Goal: Task Accomplishment & Management: Manage account settings

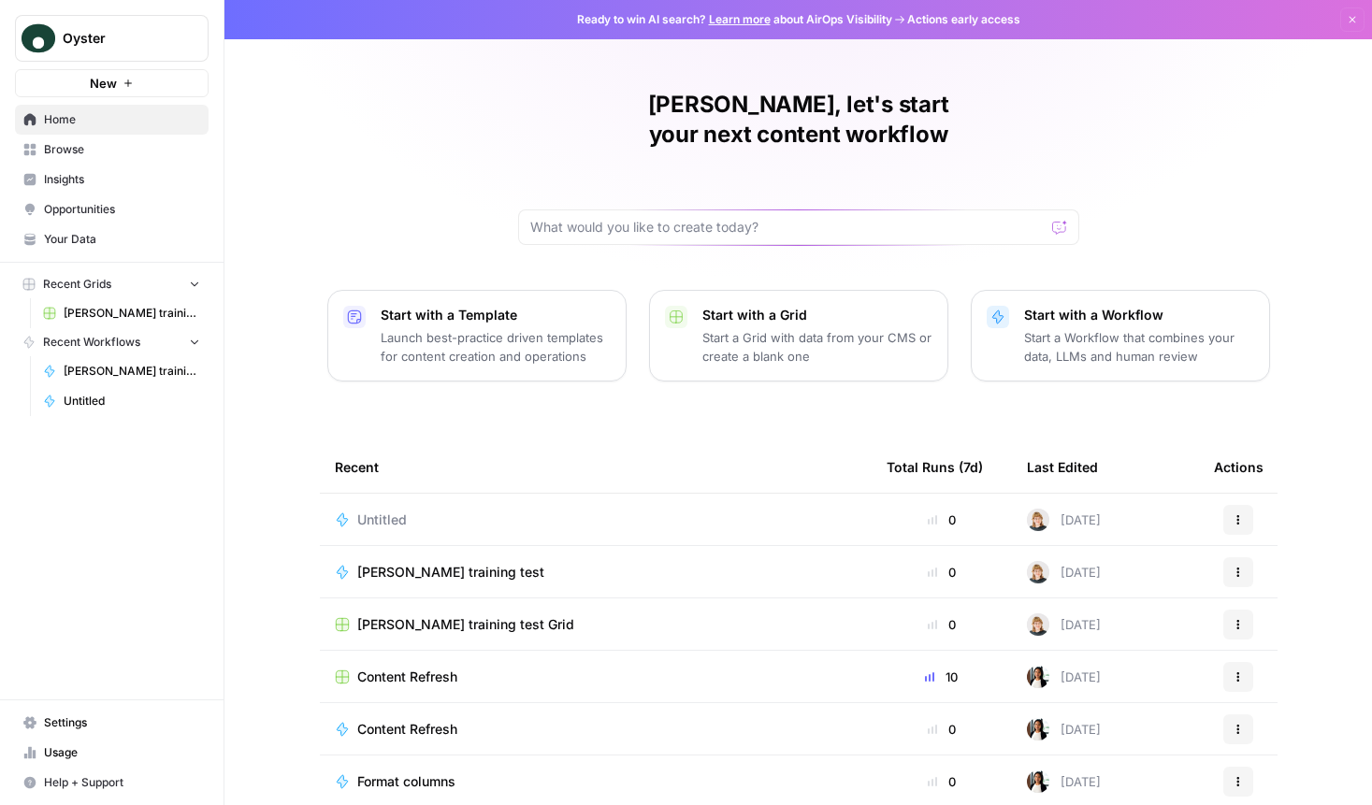
click at [86, 727] on span "Settings" at bounding box center [122, 722] width 156 height 17
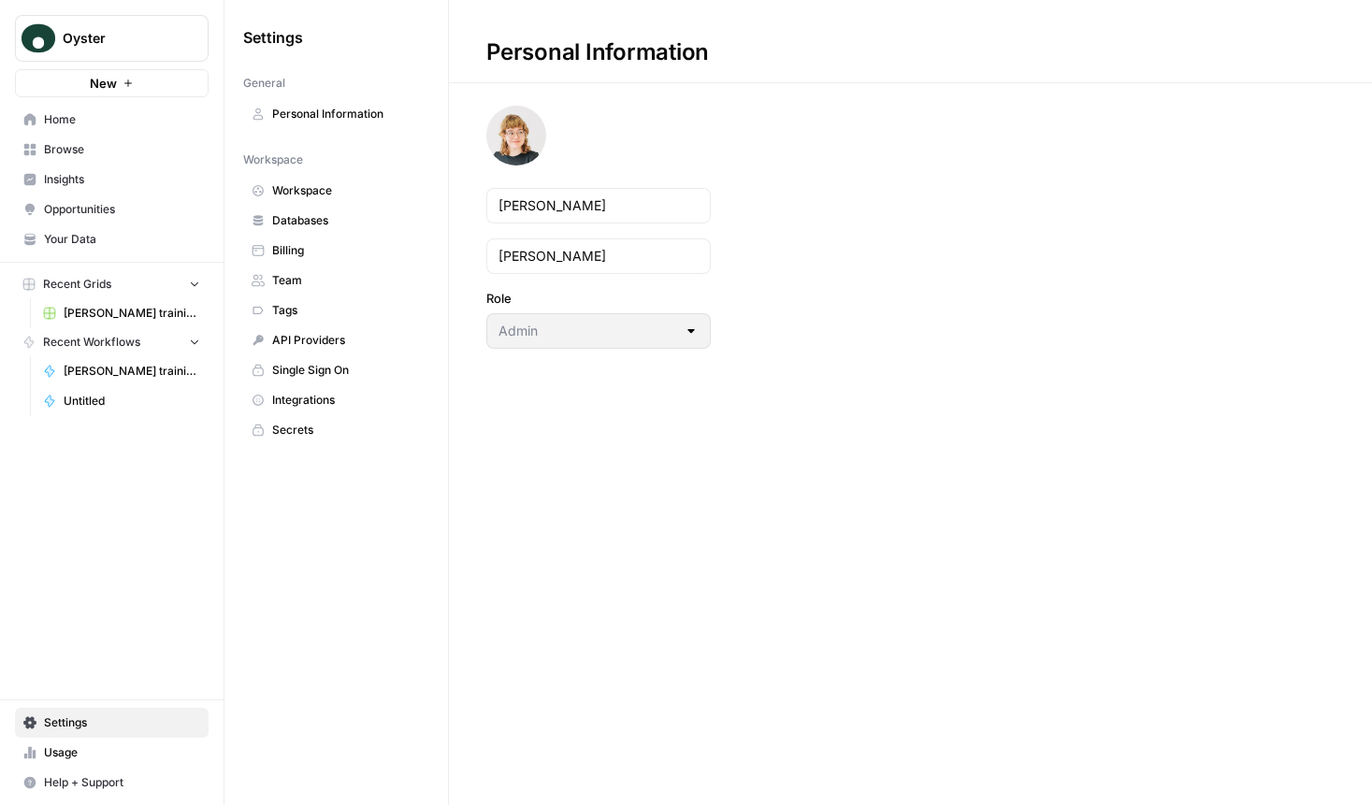
click at [319, 400] on span "Integrations" at bounding box center [346, 400] width 149 height 17
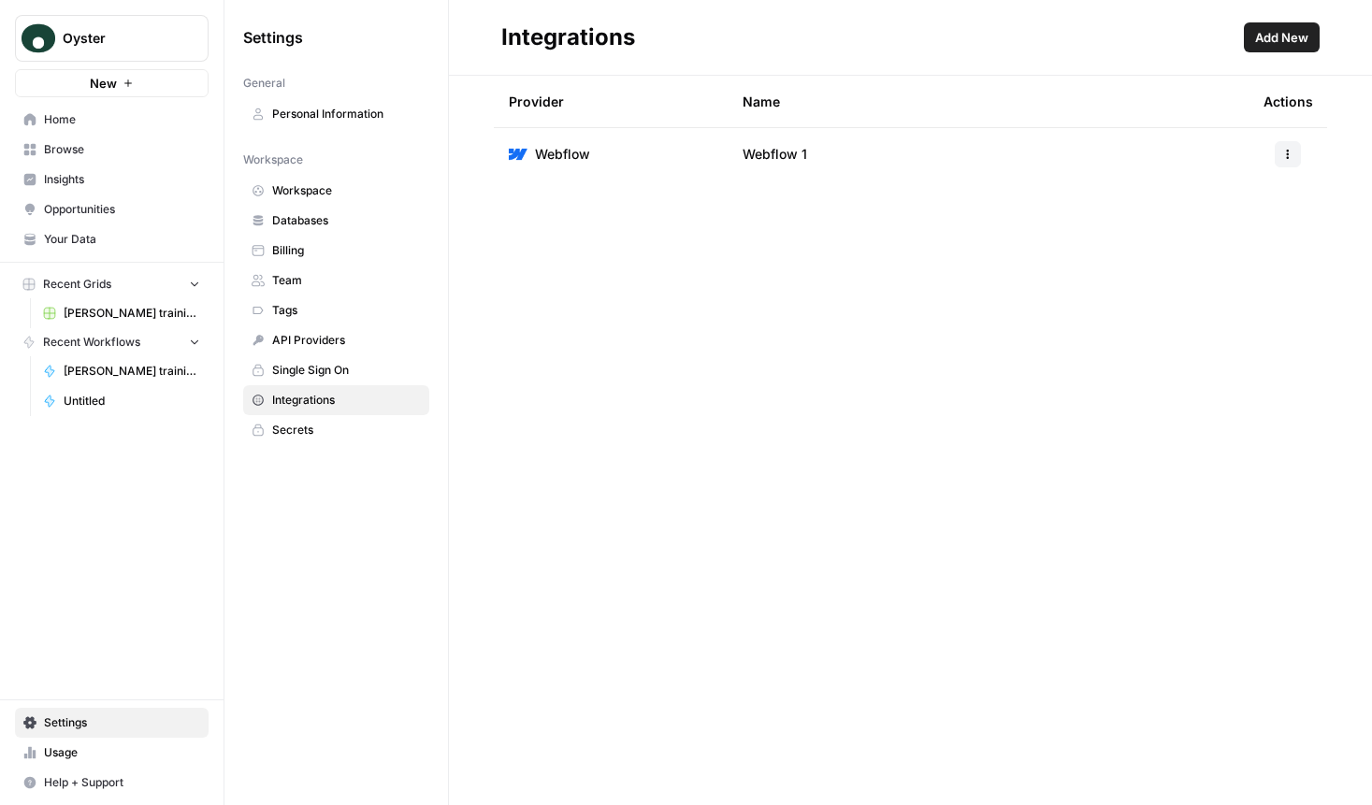
click at [1281, 38] on span "Add New" at bounding box center [1281, 37] width 53 height 19
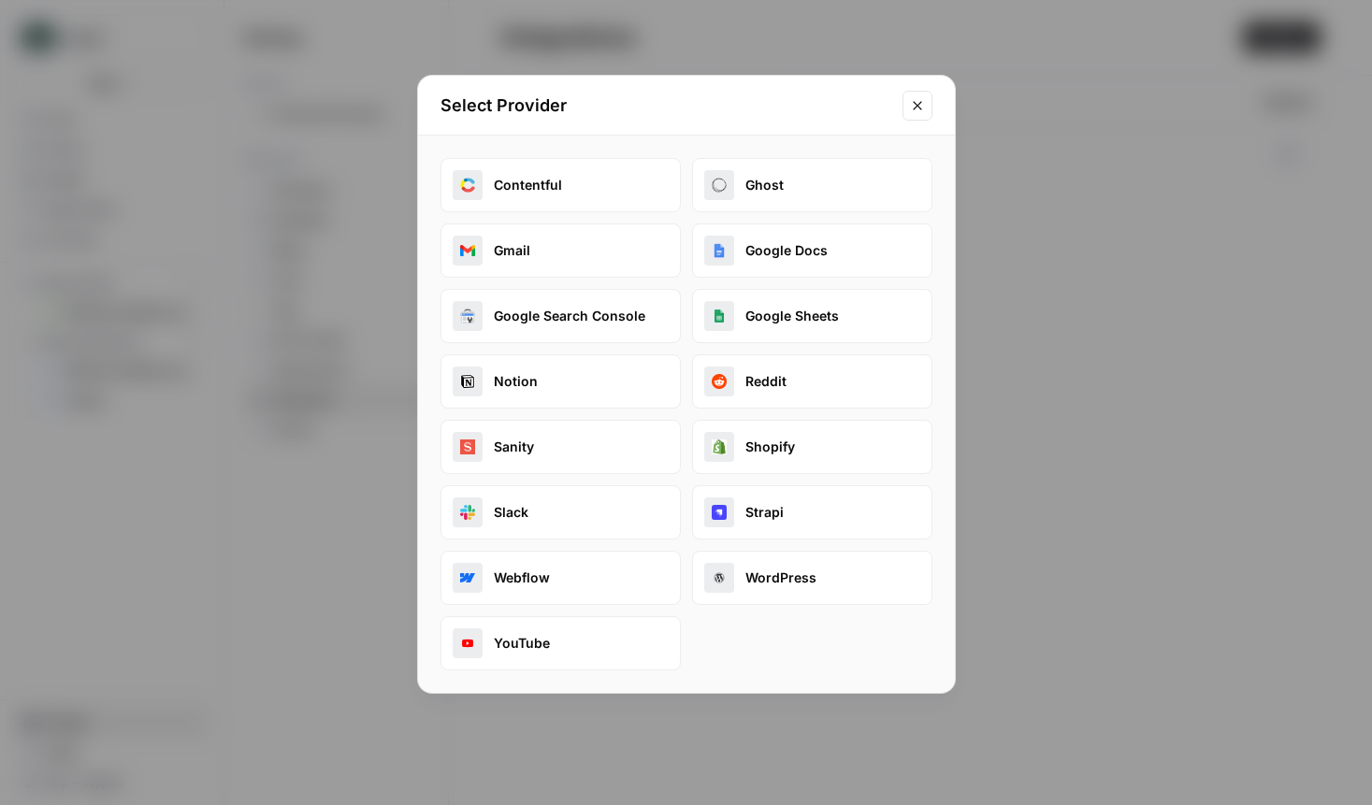
click at [577, 513] on button "Slack" at bounding box center [560, 512] width 240 height 54
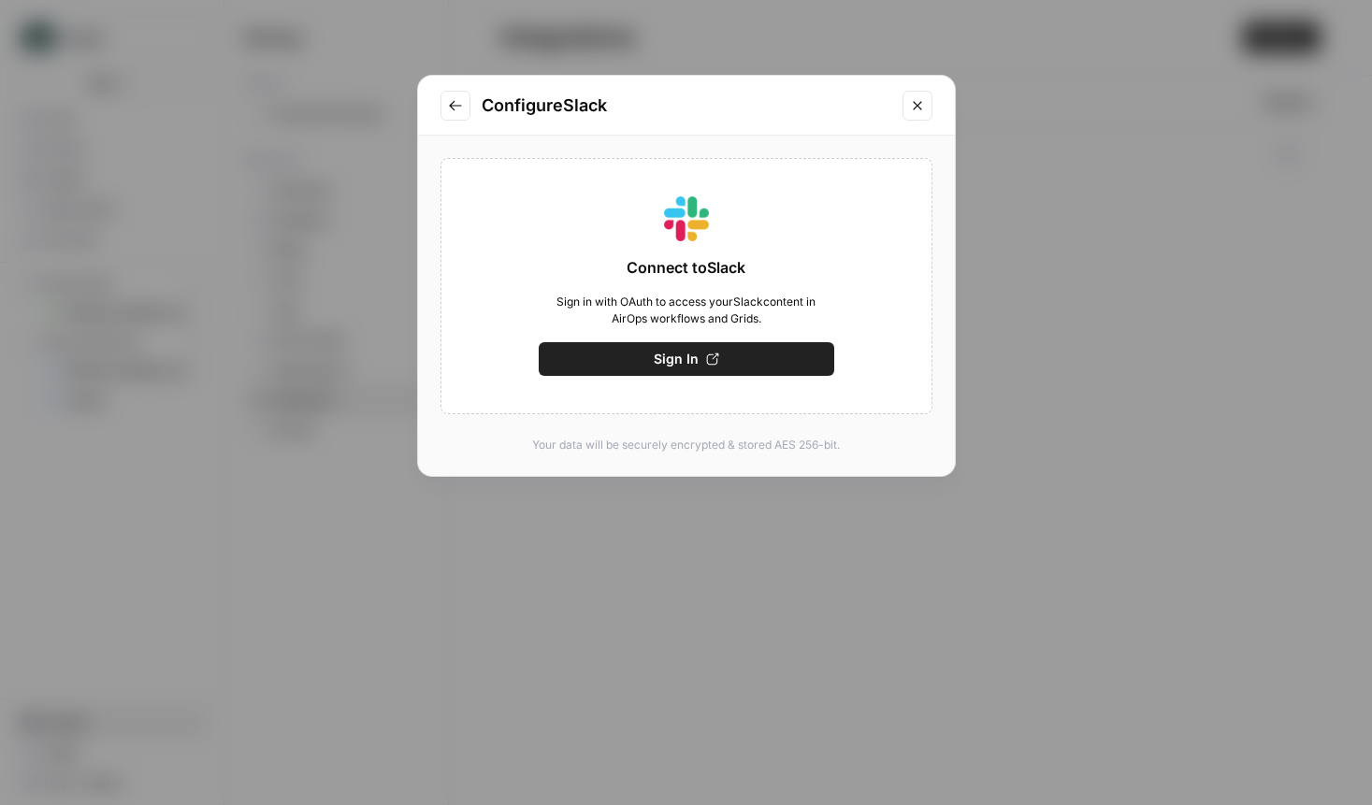
click at [780, 351] on button "Sign In" at bounding box center [686, 359] width 295 height 34
